Goal: Navigation & Orientation: Go to known website

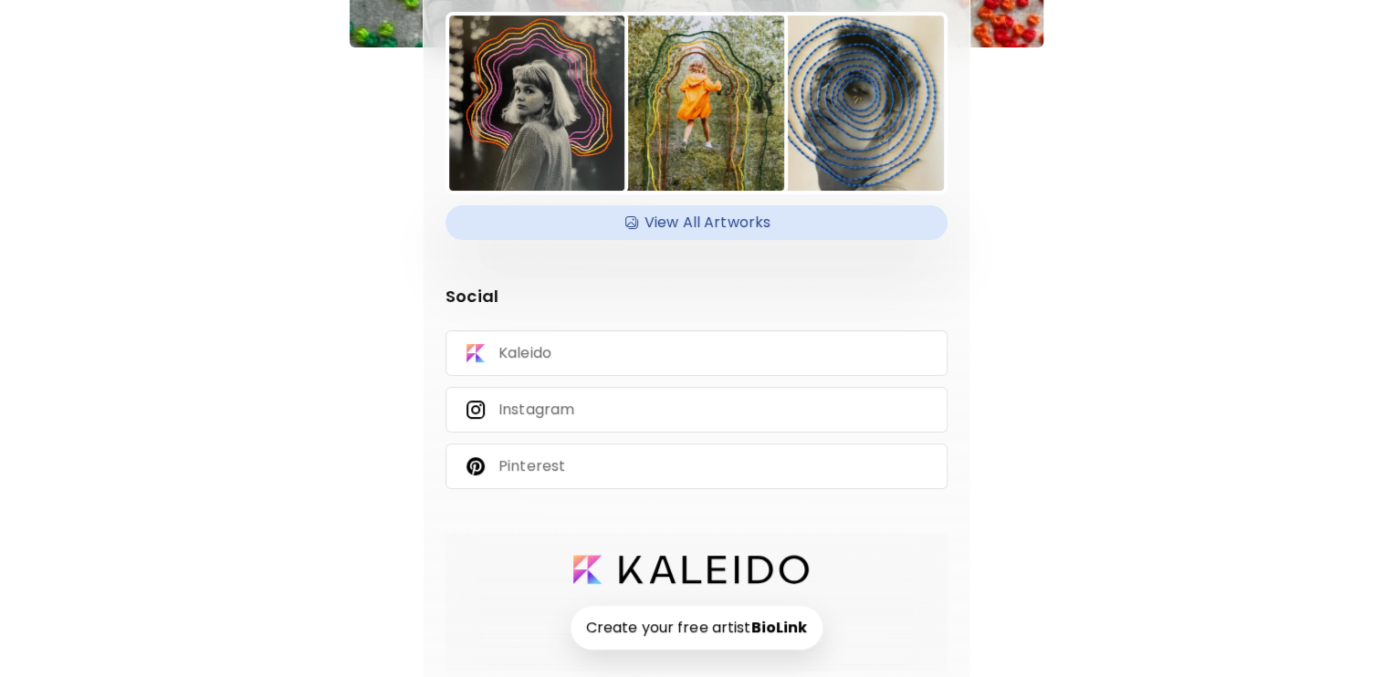
scroll to position [223, 0]
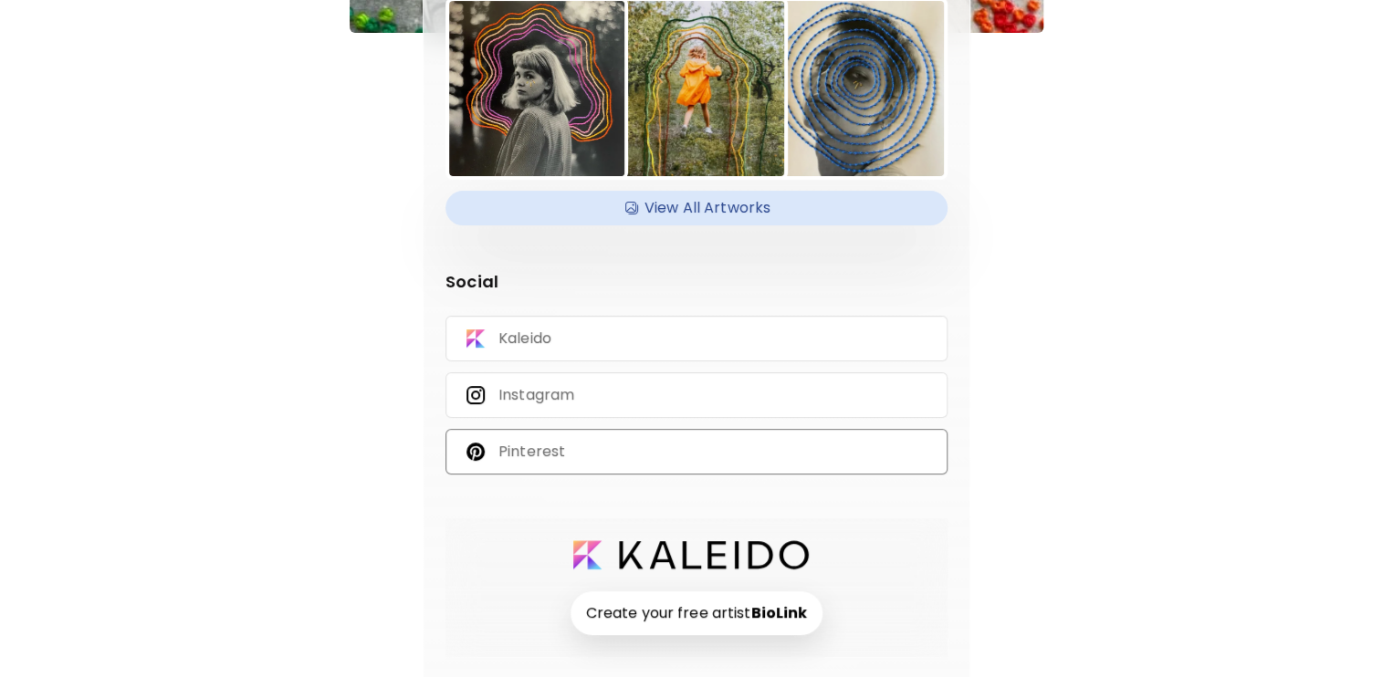
click at [535, 451] on p "Pinterest" at bounding box center [531, 452] width 67 height 20
click at [539, 336] on p "Kaleido" at bounding box center [524, 339] width 53 height 20
